Goal: Navigation & Orientation: Go to known website

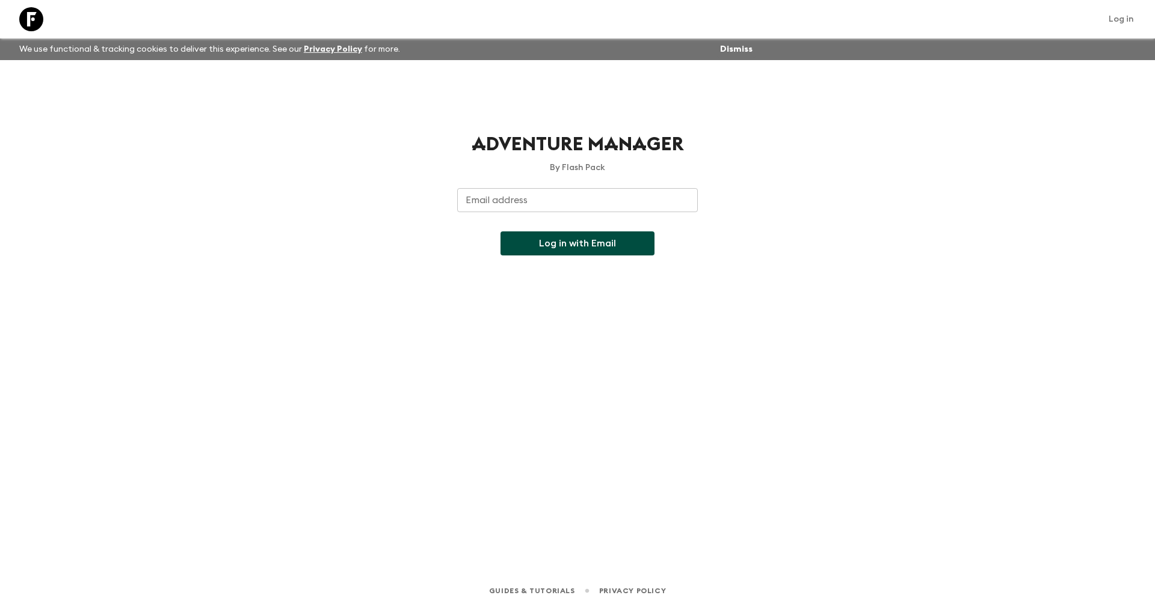
click at [730, 48] on button "Dismiss" at bounding box center [736, 49] width 38 height 17
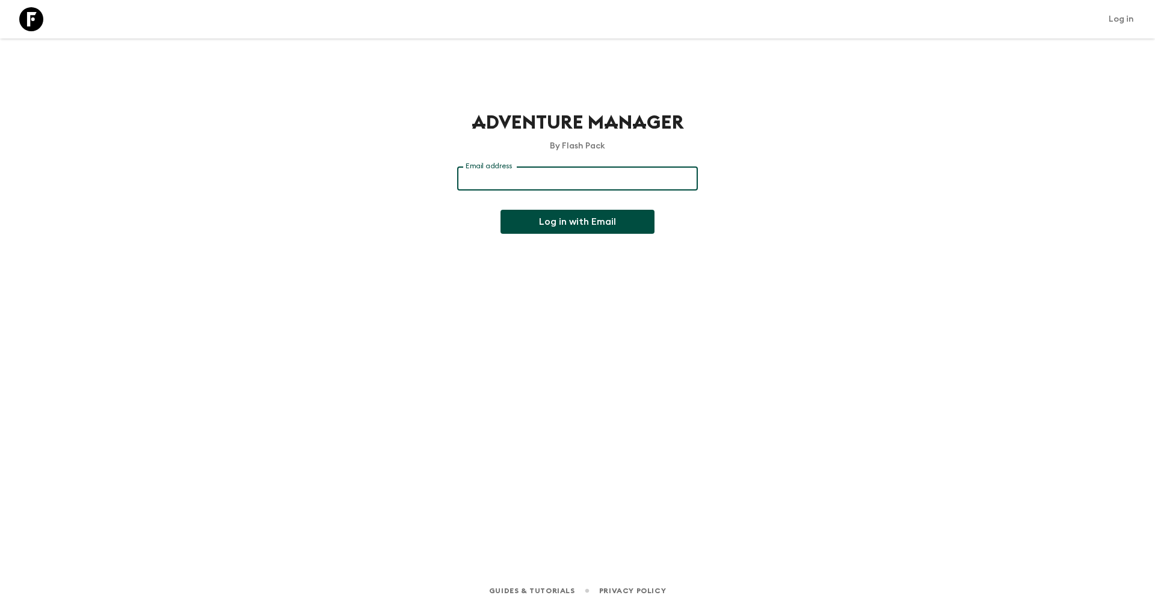
click at [536, 181] on input "Email address" at bounding box center [577, 179] width 241 height 24
type input "[EMAIL_ADDRESS][DOMAIN_NAME]"
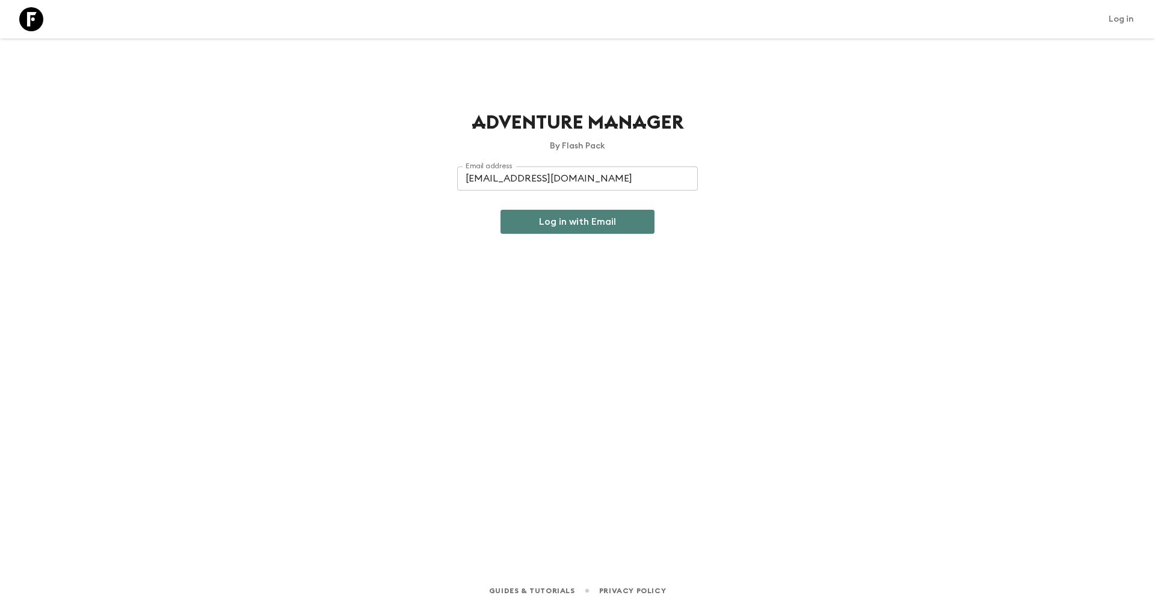
click at [558, 225] on button "Log in with Email" at bounding box center [577, 222] width 154 height 24
